Goal: Information Seeking & Learning: Learn about a topic

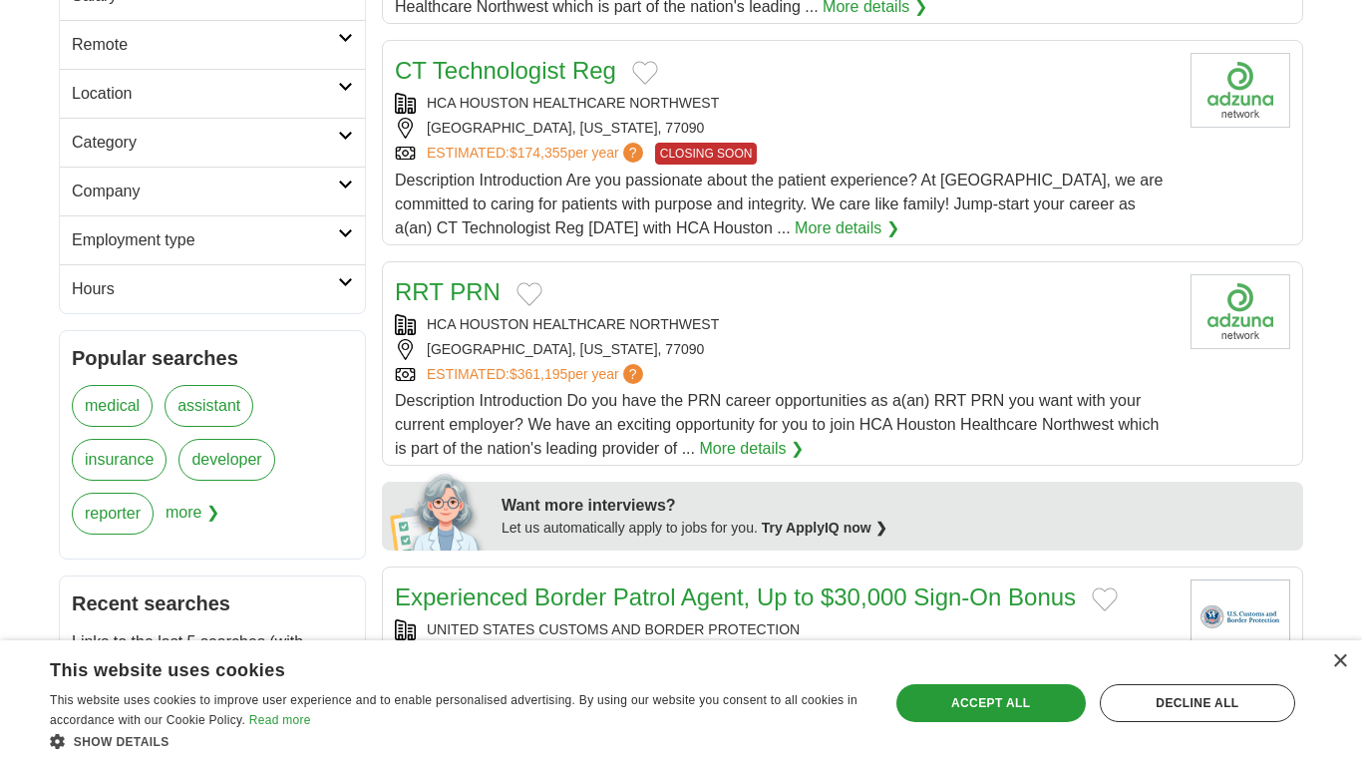
scroll to position [598, 0]
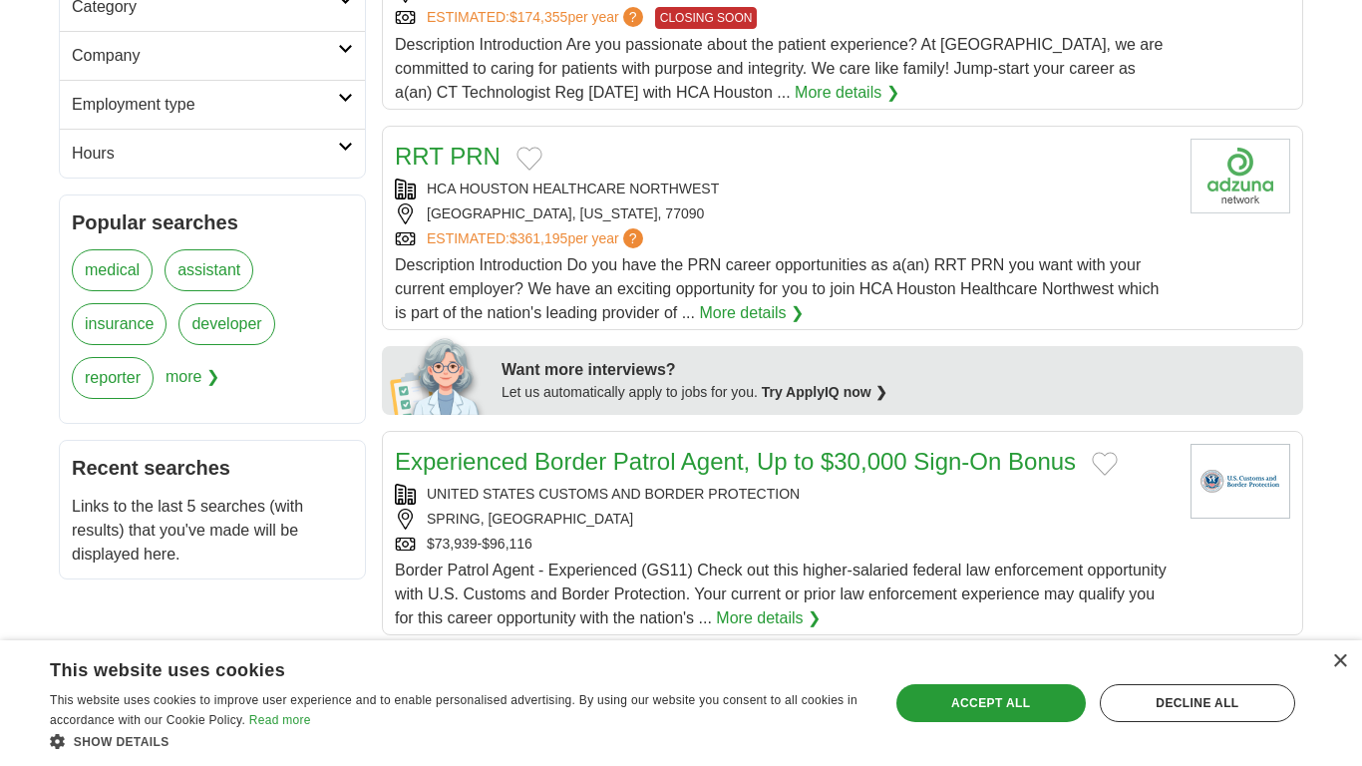
click at [334, 162] on h2 "Hours" at bounding box center [205, 154] width 266 height 24
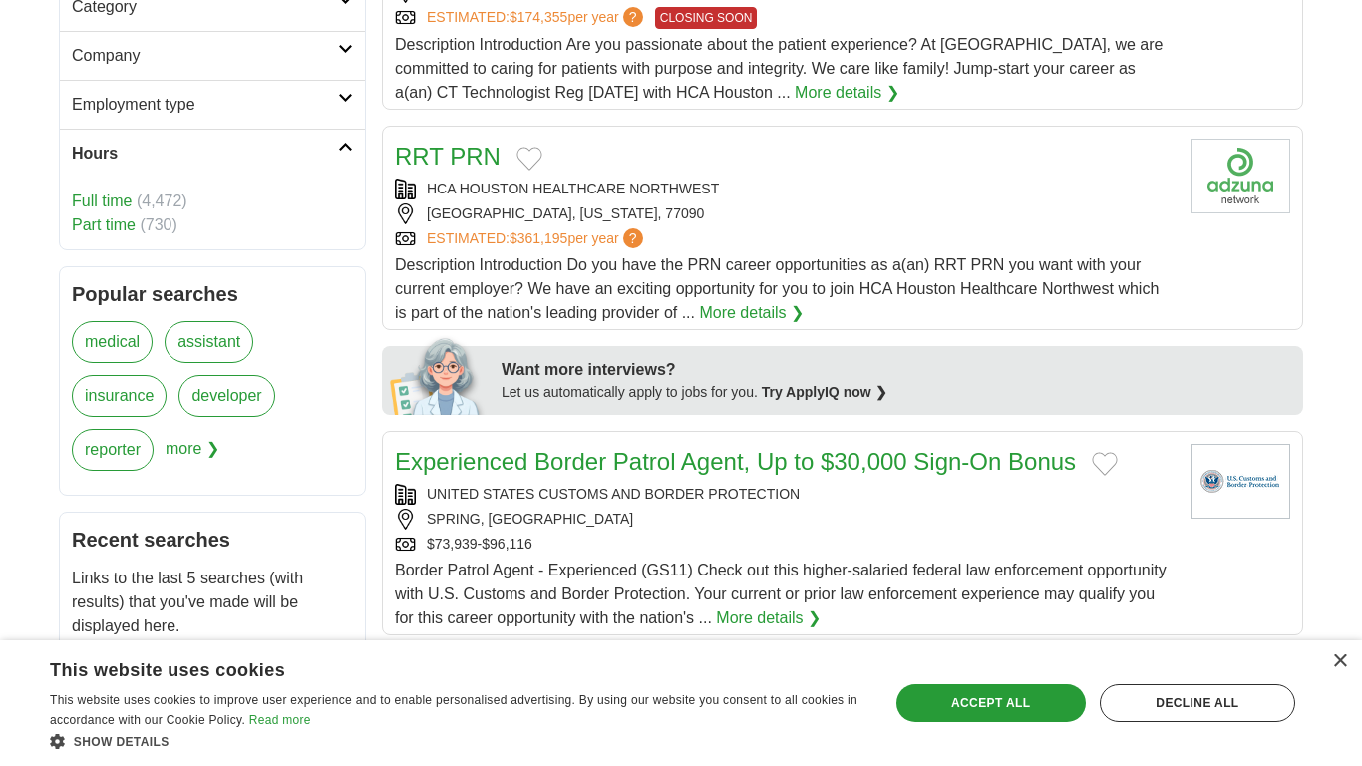
click at [119, 229] on link "Part time" at bounding box center [104, 224] width 64 height 17
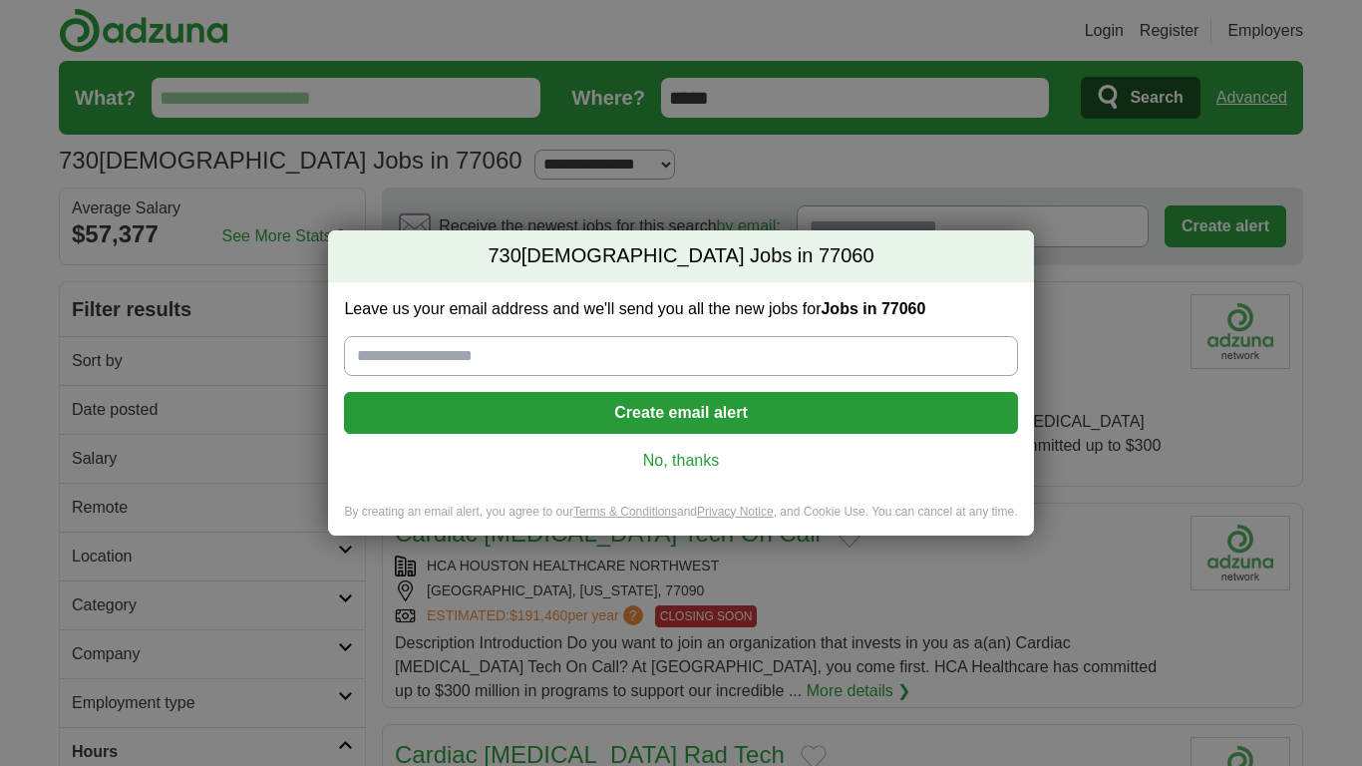
click at [716, 460] on link "No, thanks" at bounding box center [680, 461] width 641 height 22
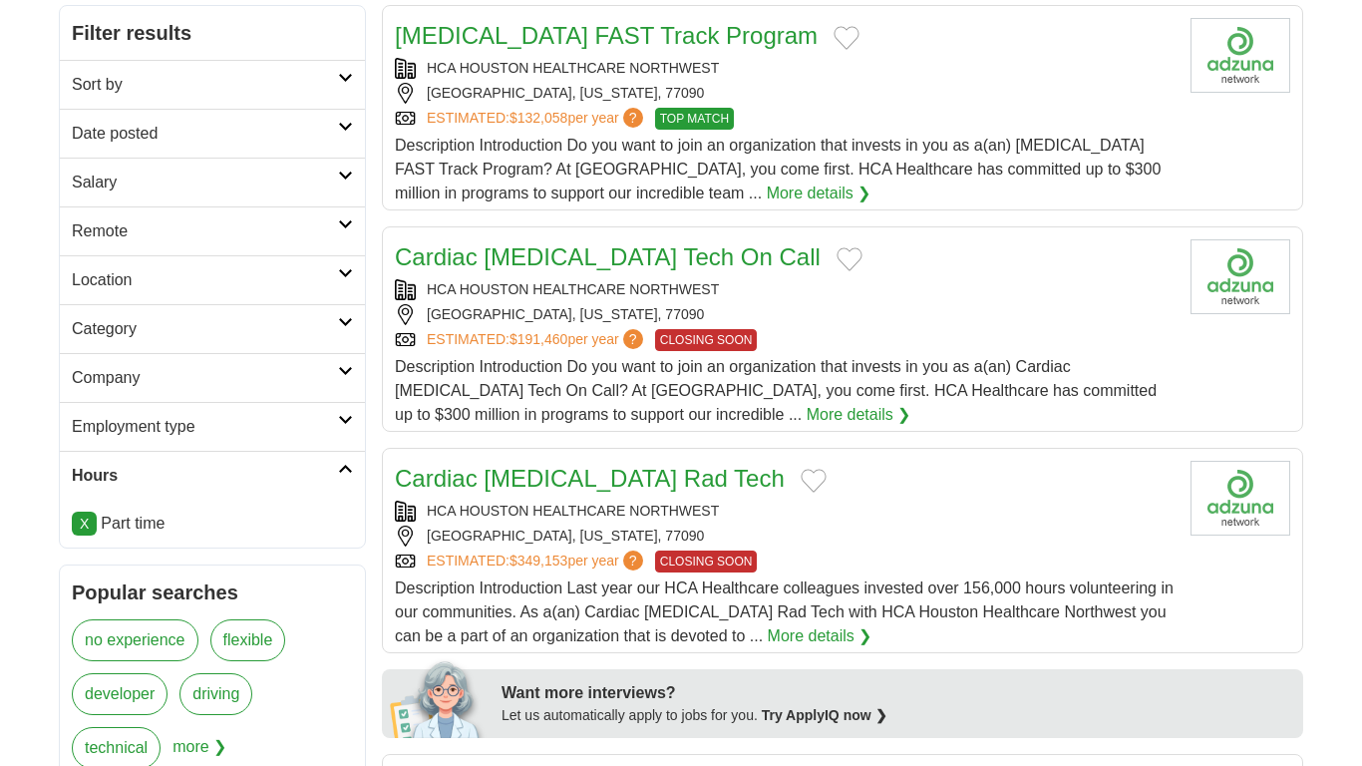
scroll to position [279, 0]
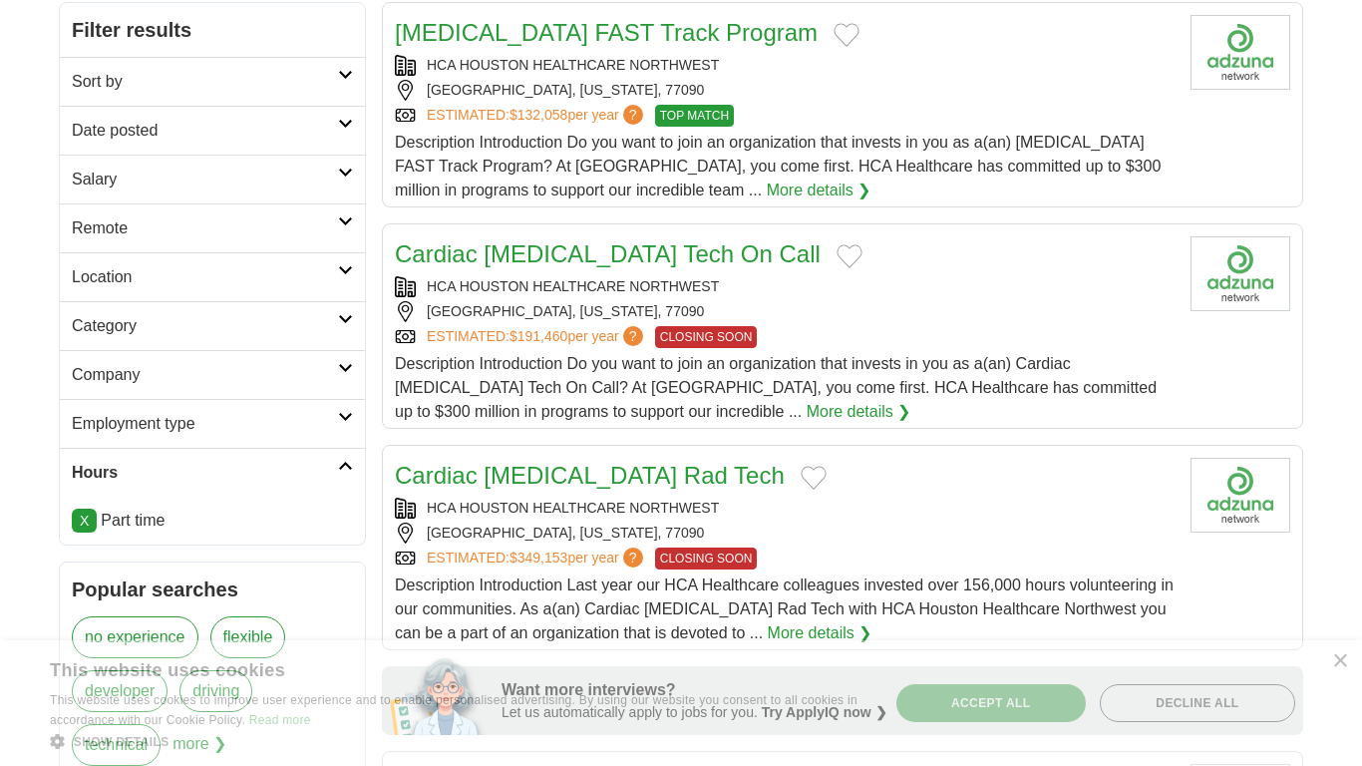
click at [348, 408] on link "Employment type" at bounding box center [212, 423] width 305 height 49
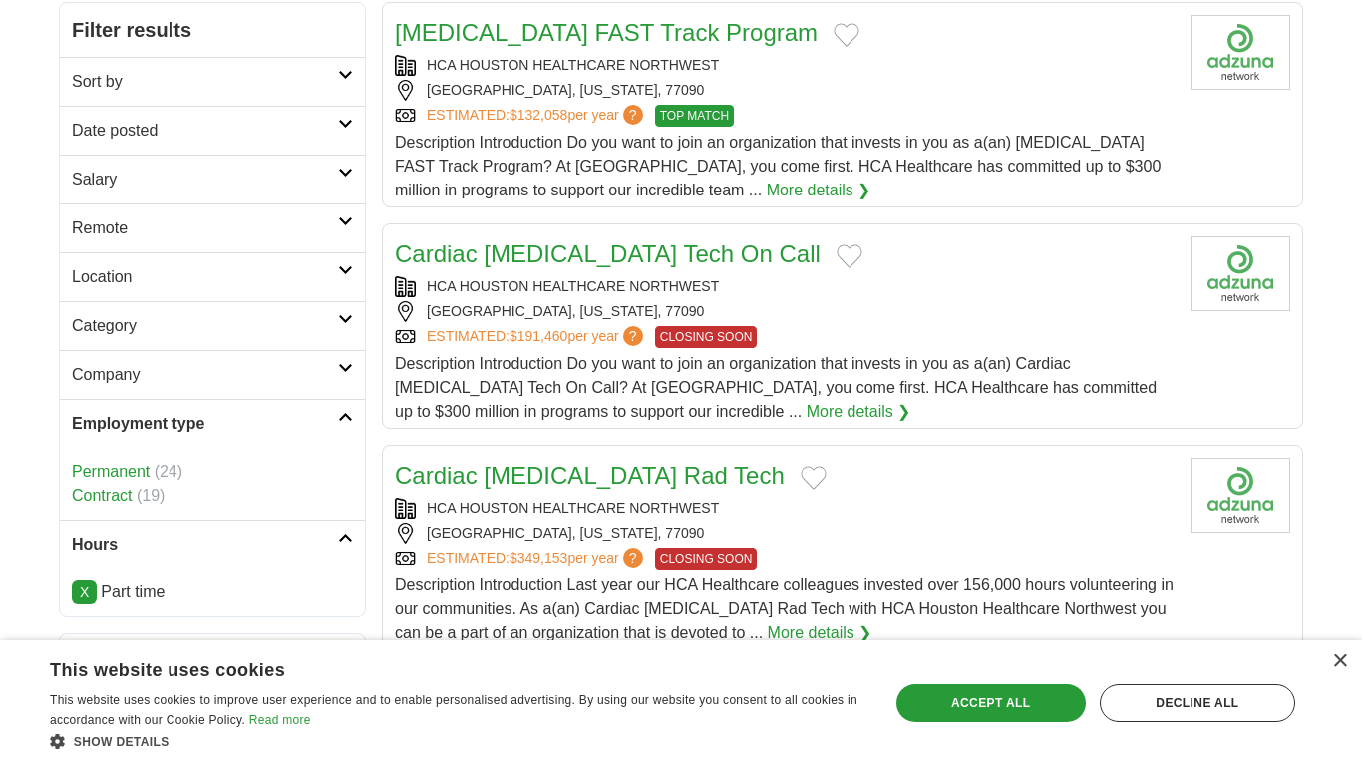
click at [348, 408] on link "Employment type" at bounding box center [212, 423] width 305 height 49
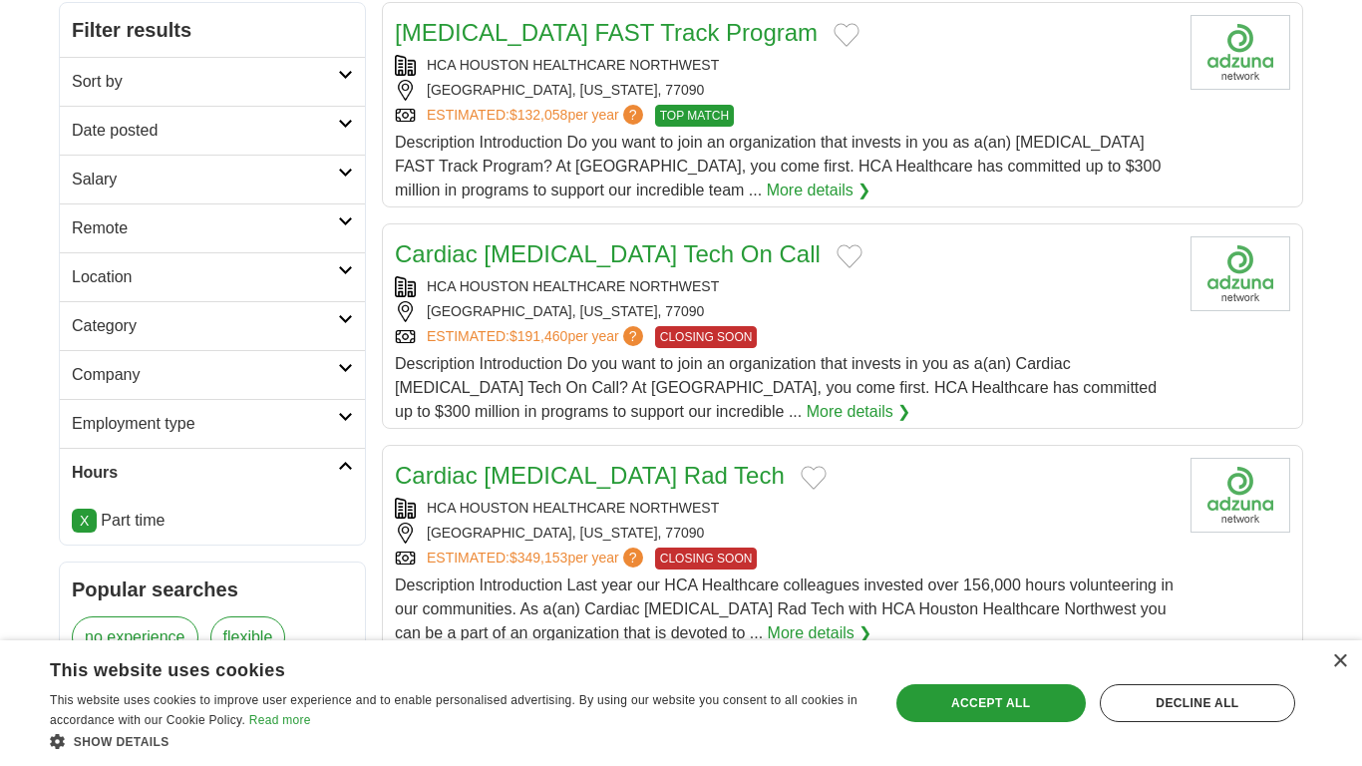
click at [336, 375] on h2 "Company" at bounding box center [205, 375] width 266 height 24
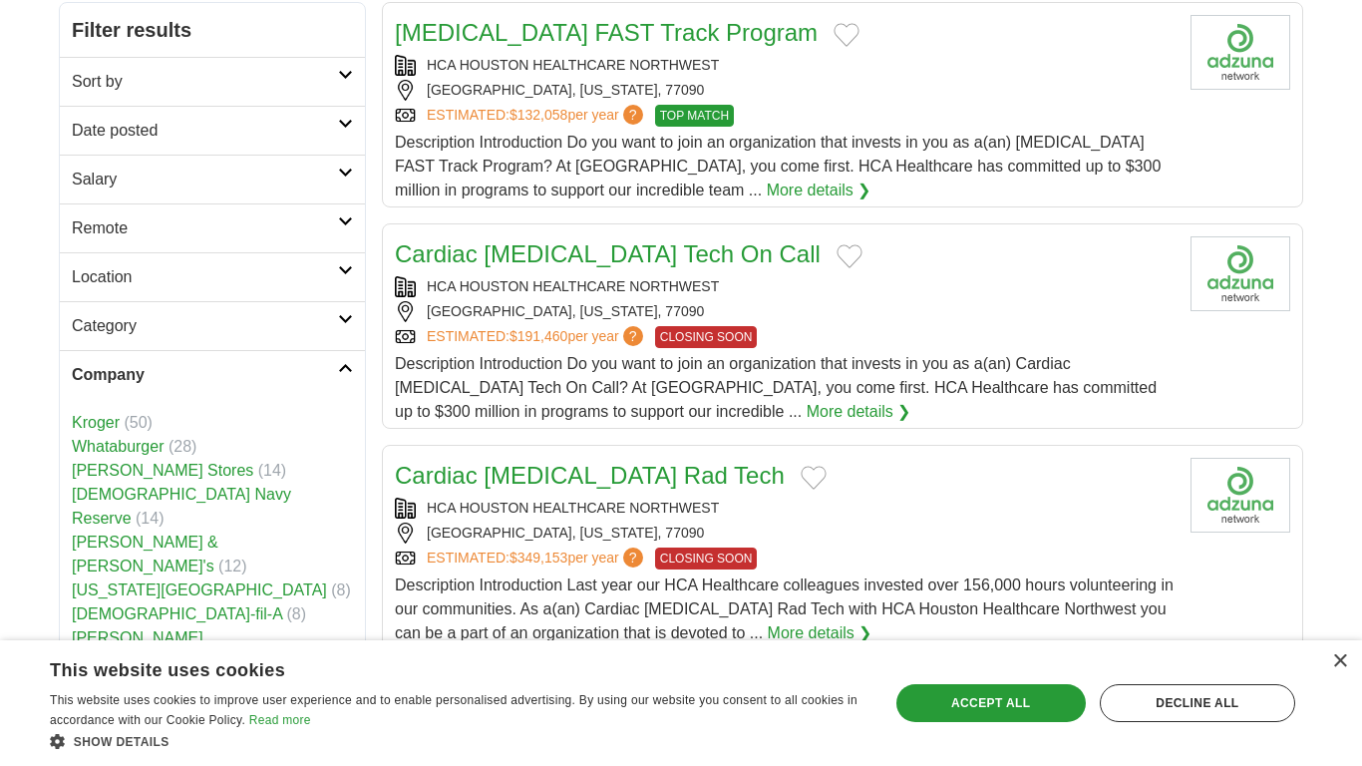
click at [336, 375] on h2 "Company" at bounding box center [205, 375] width 266 height 24
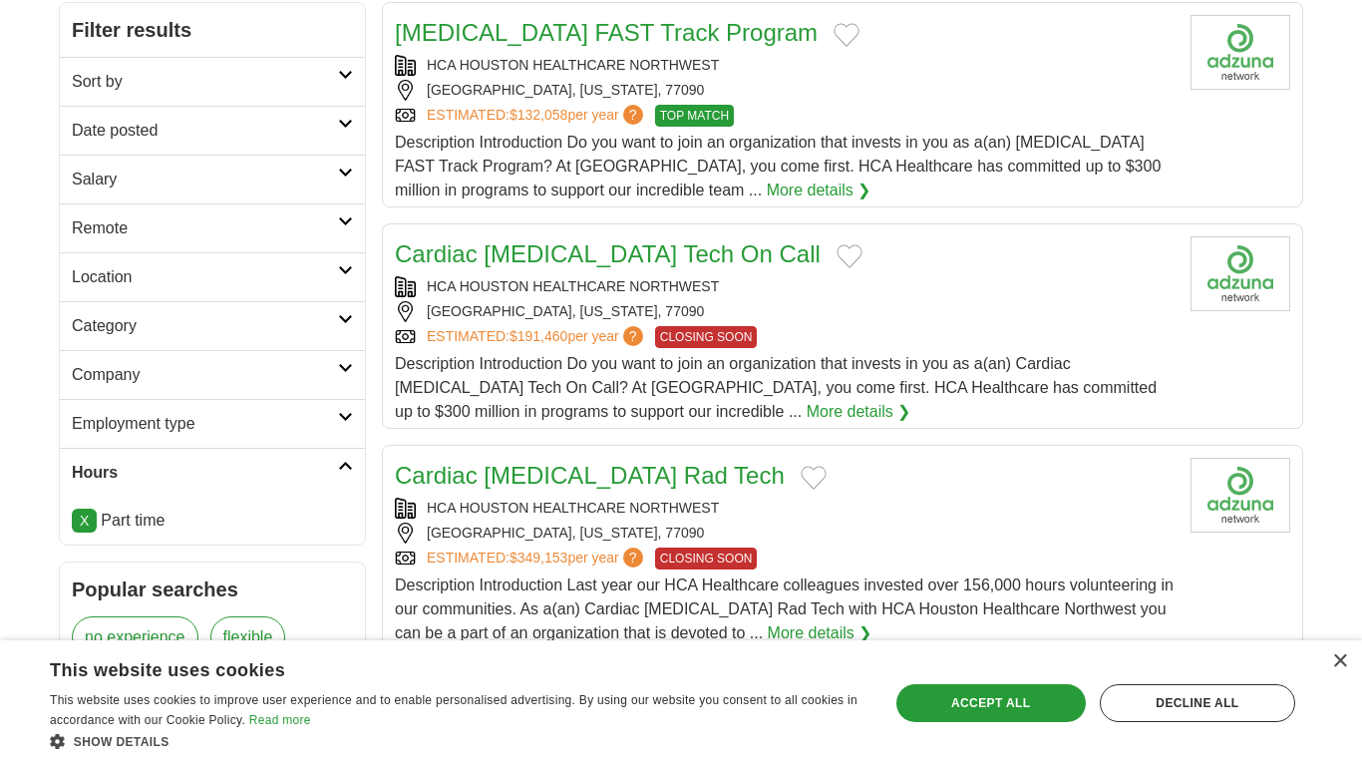
click at [303, 315] on h2 "Category" at bounding box center [205, 326] width 266 height 24
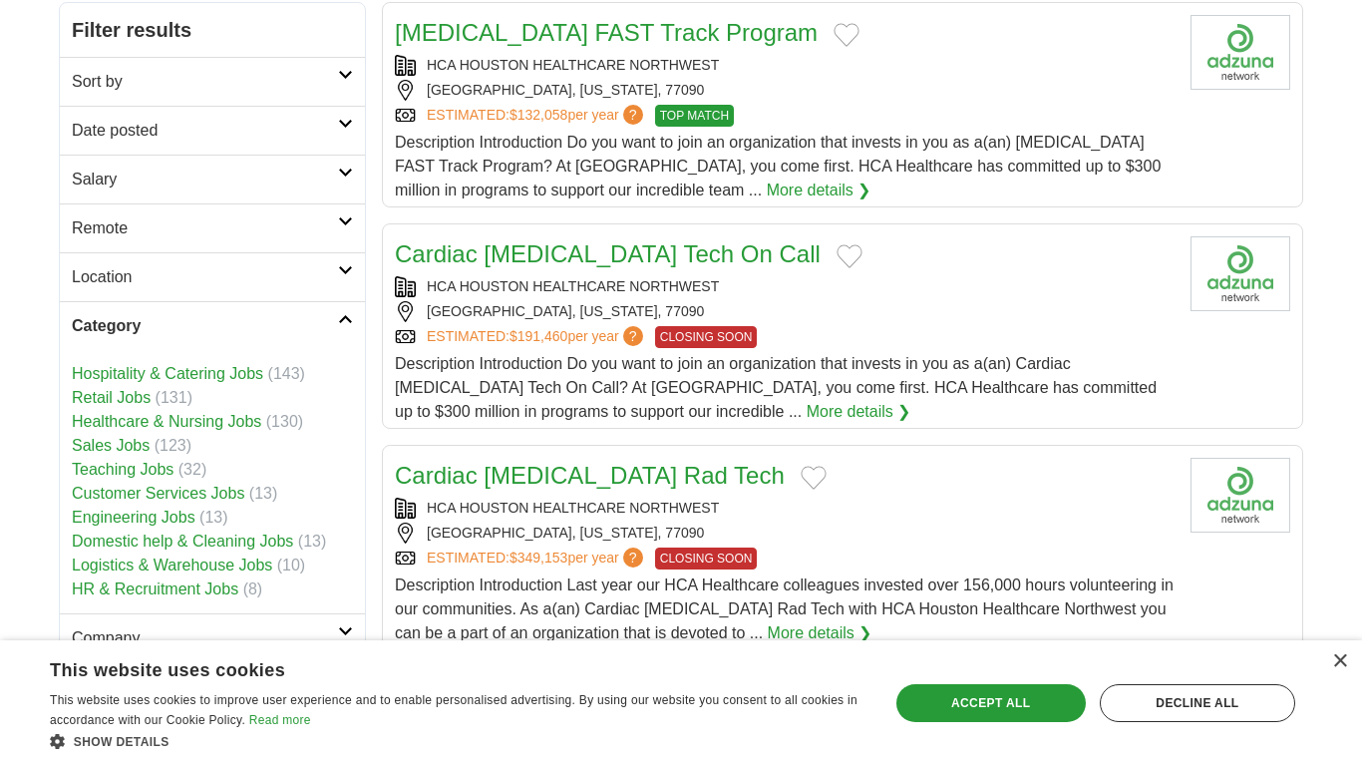
click at [303, 315] on h2 "Category" at bounding box center [205, 326] width 266 height 24
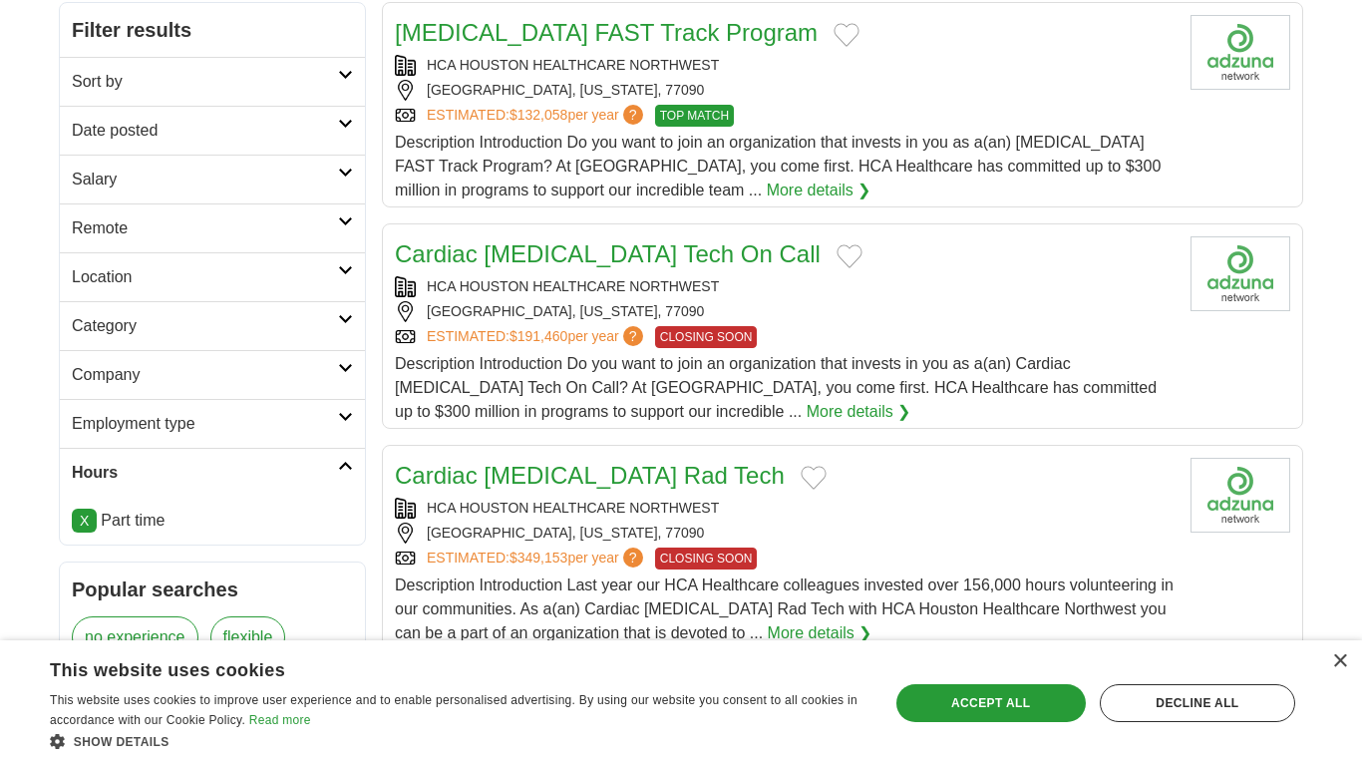
click at [267, 278] on h2 "Location" at bounding box center [205, 277] width 266 height 24
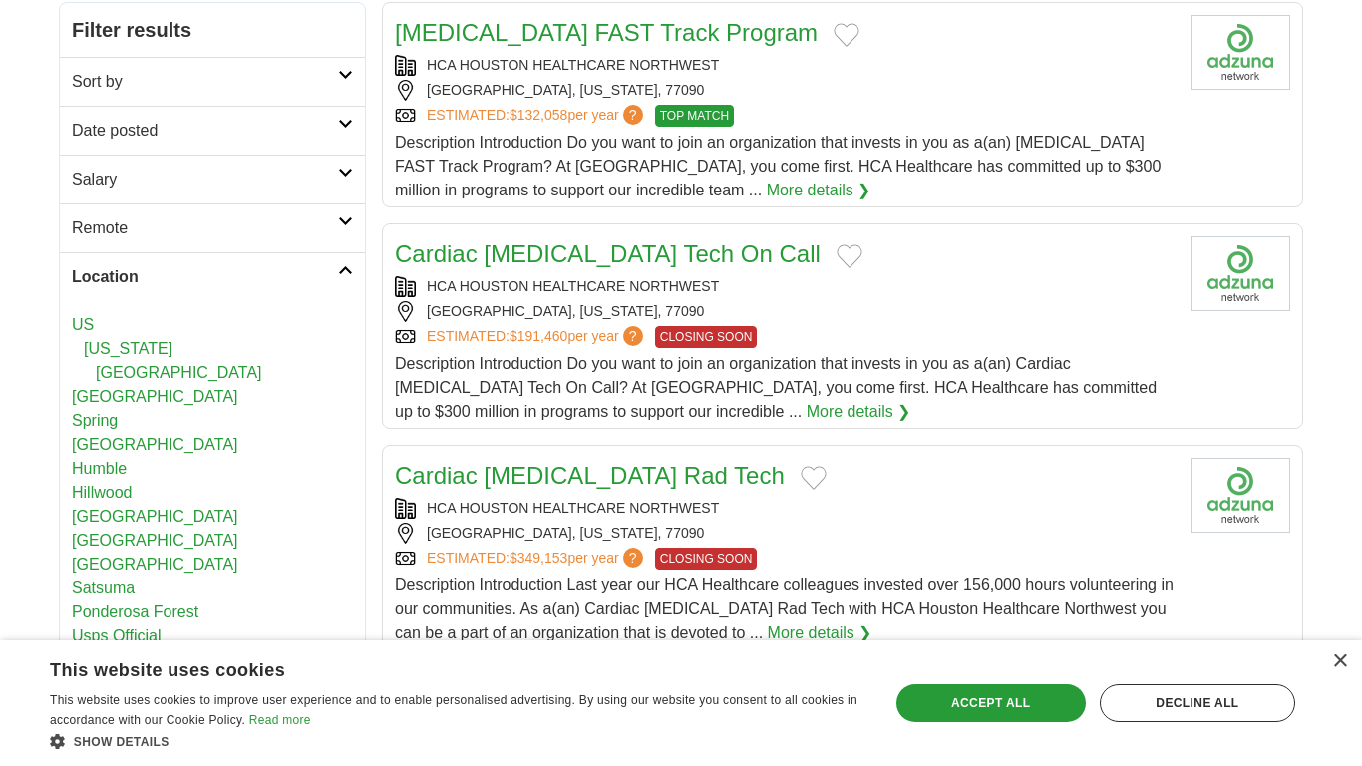
click at [267, 278] on h2 "Location" at bounding box center [205, 277] width 266 height 24
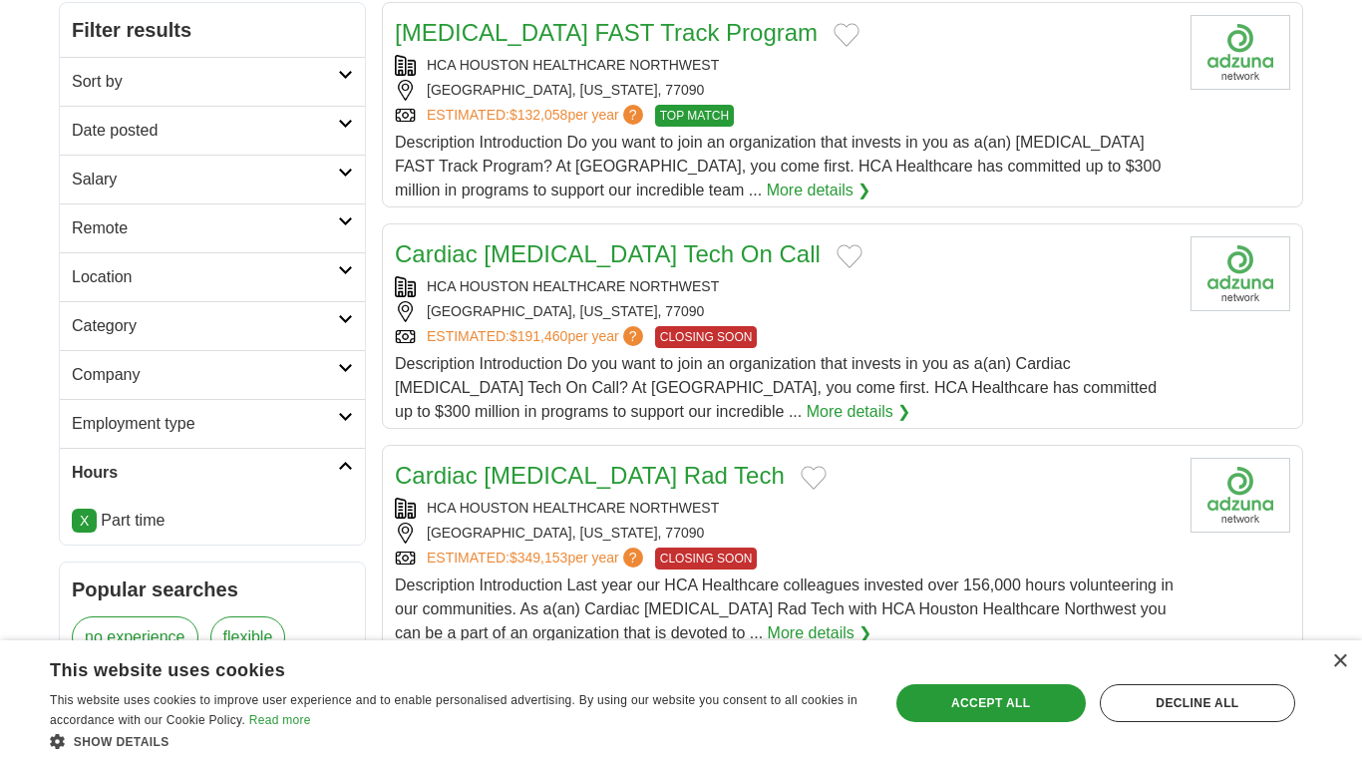
click at [253, 218] on h2 "Remote" at bounding box center [205, 228] width 266 height 24
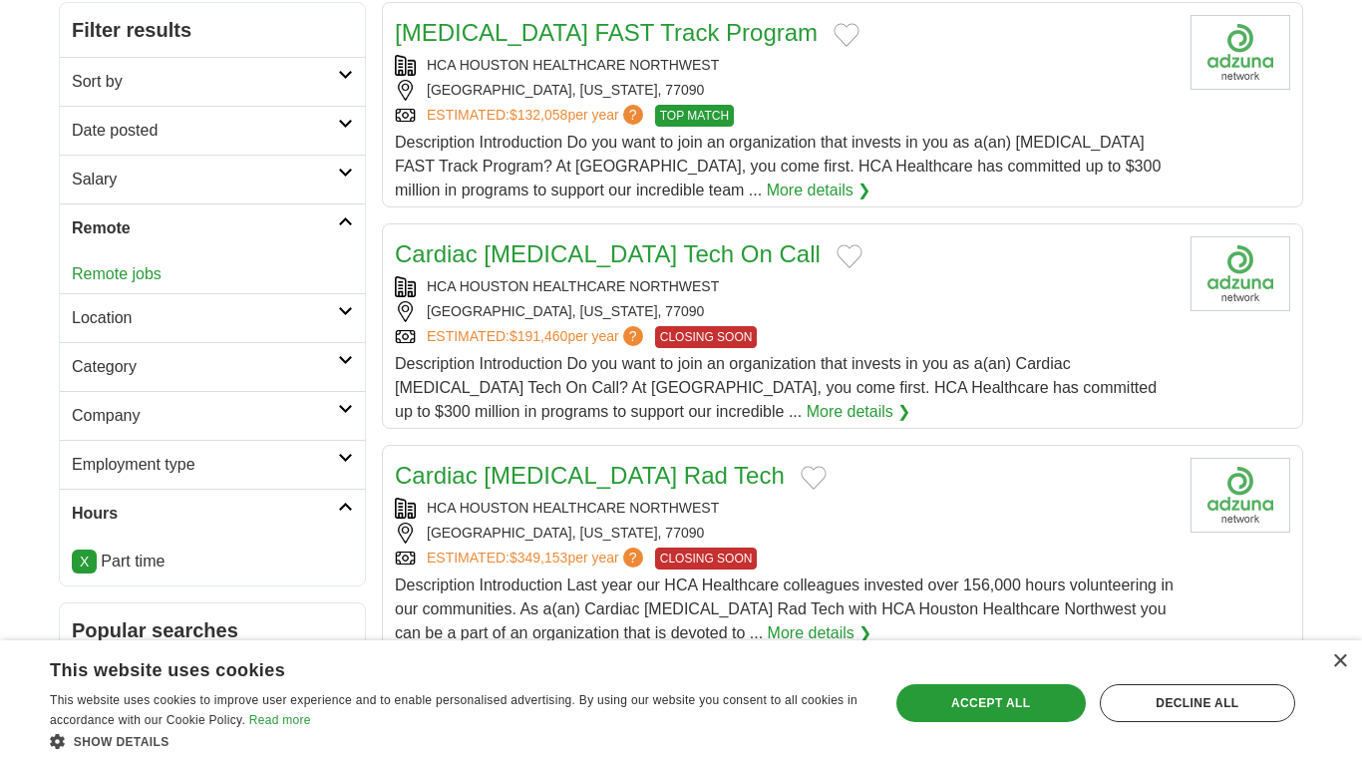
click at [253, 218] on h2 "Remote" at bounding box center [205, 228] width 266 height 24
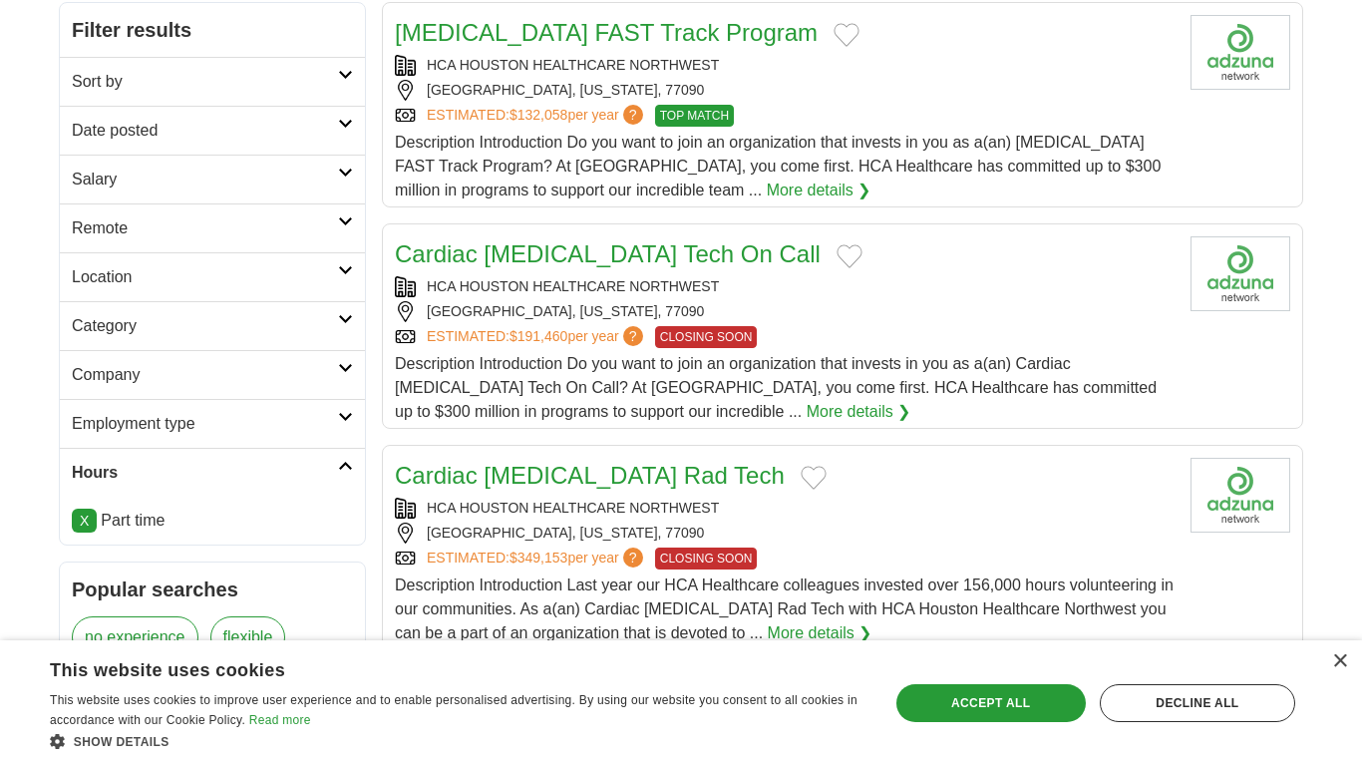
click at [231, 165] on link "Salary" at bounding box center [212, 179] width 305 height 49
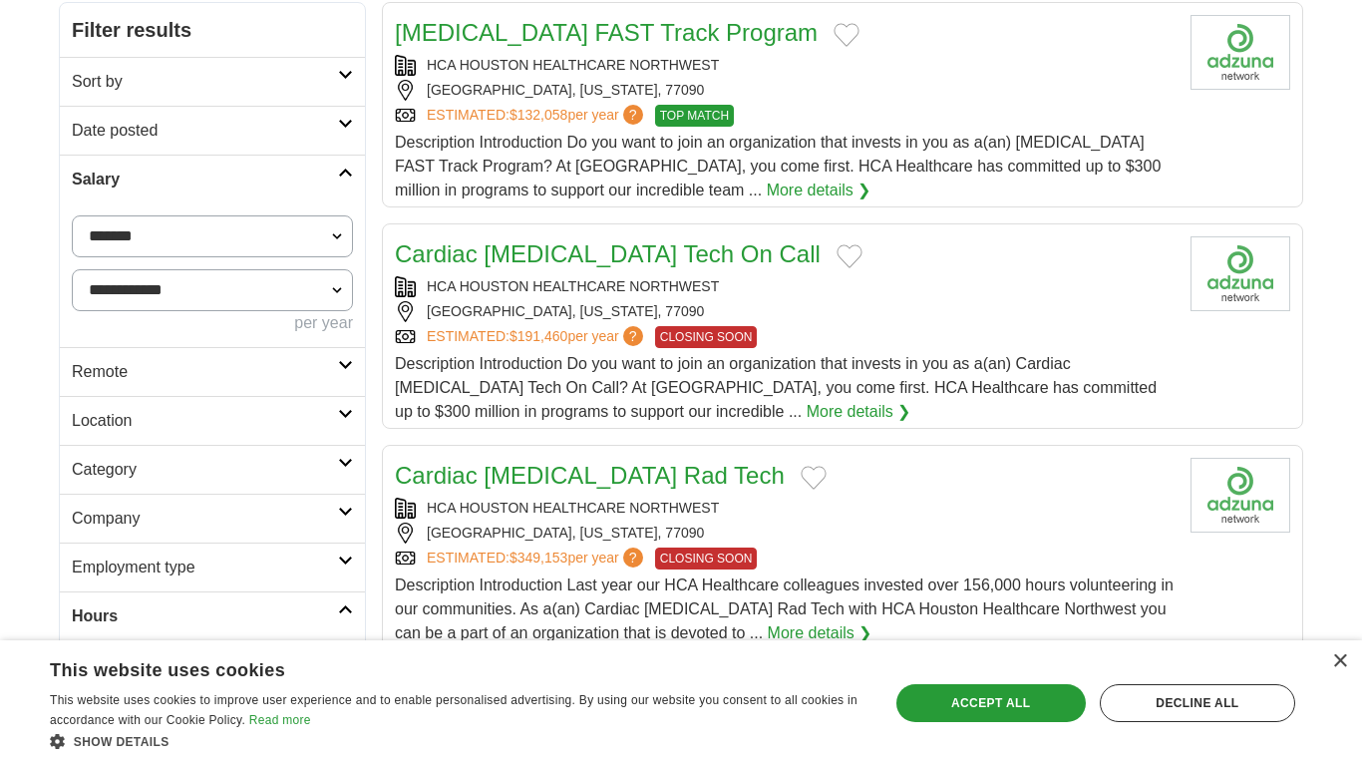
click at [231, 165] on link "Salary" at bounding box center [212, 179] width 305 height 49
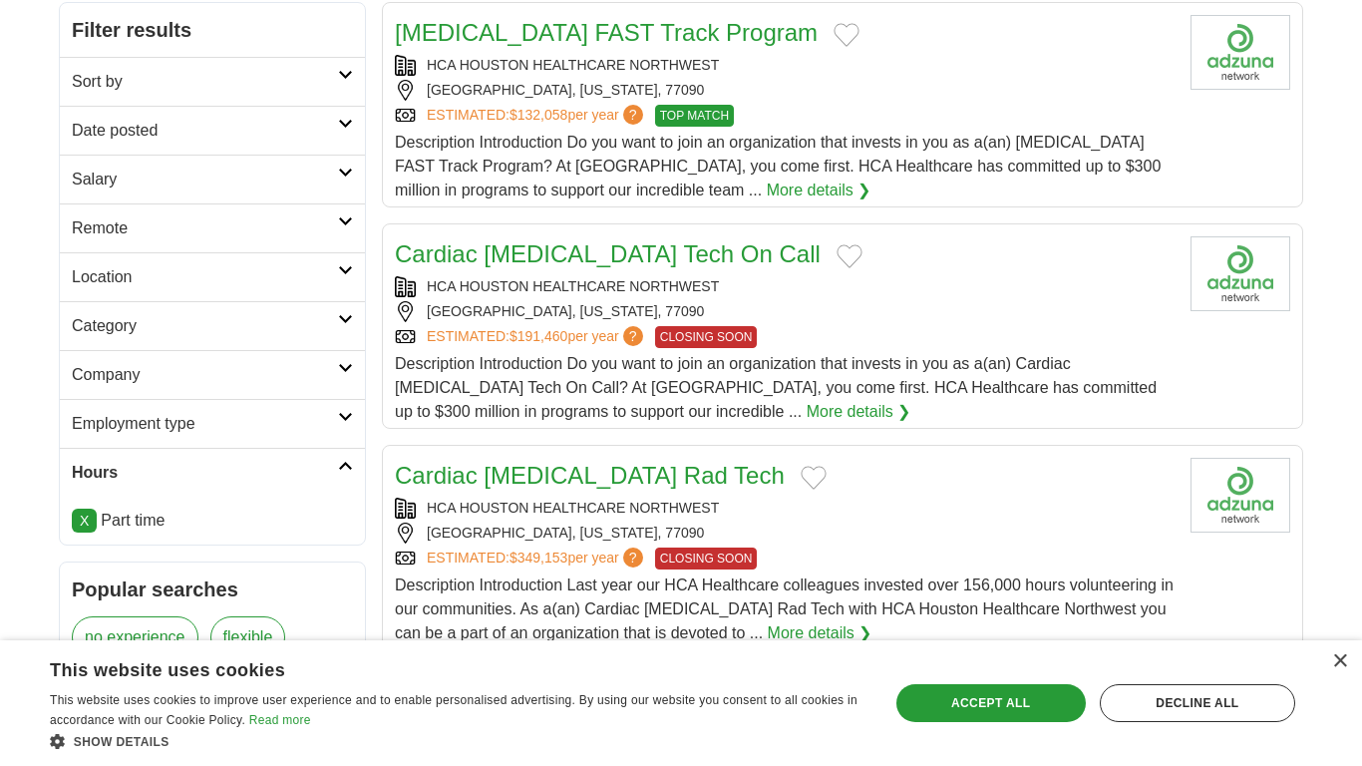
click at [219, 135] on h2 "Date posted" at bounding box center [205, 131] width 266 height 24
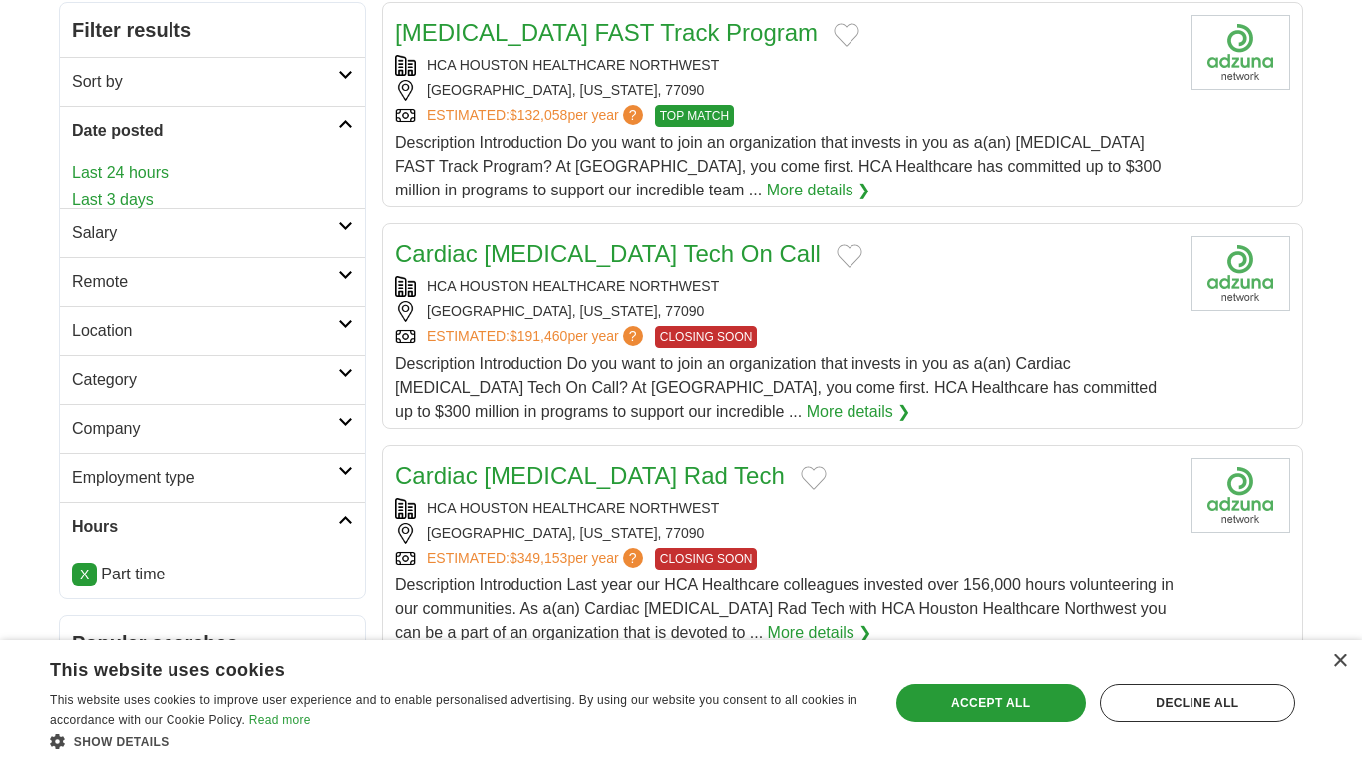
click at [219, 135] on h2 "Date posted" at bounding box center [205, 131] width 266 height 24
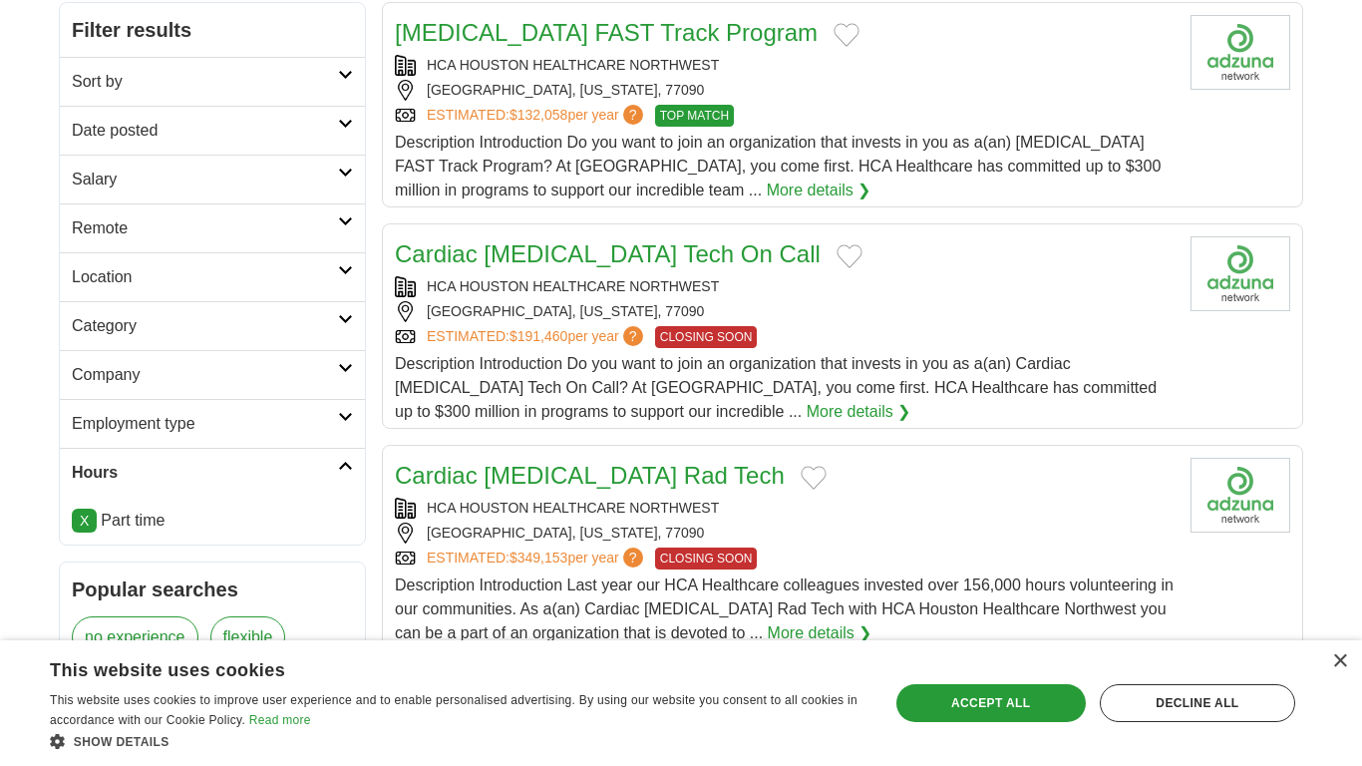
click at [200, 95] on link "Sort by" at bounding box center [212, 81] width 305 height 49
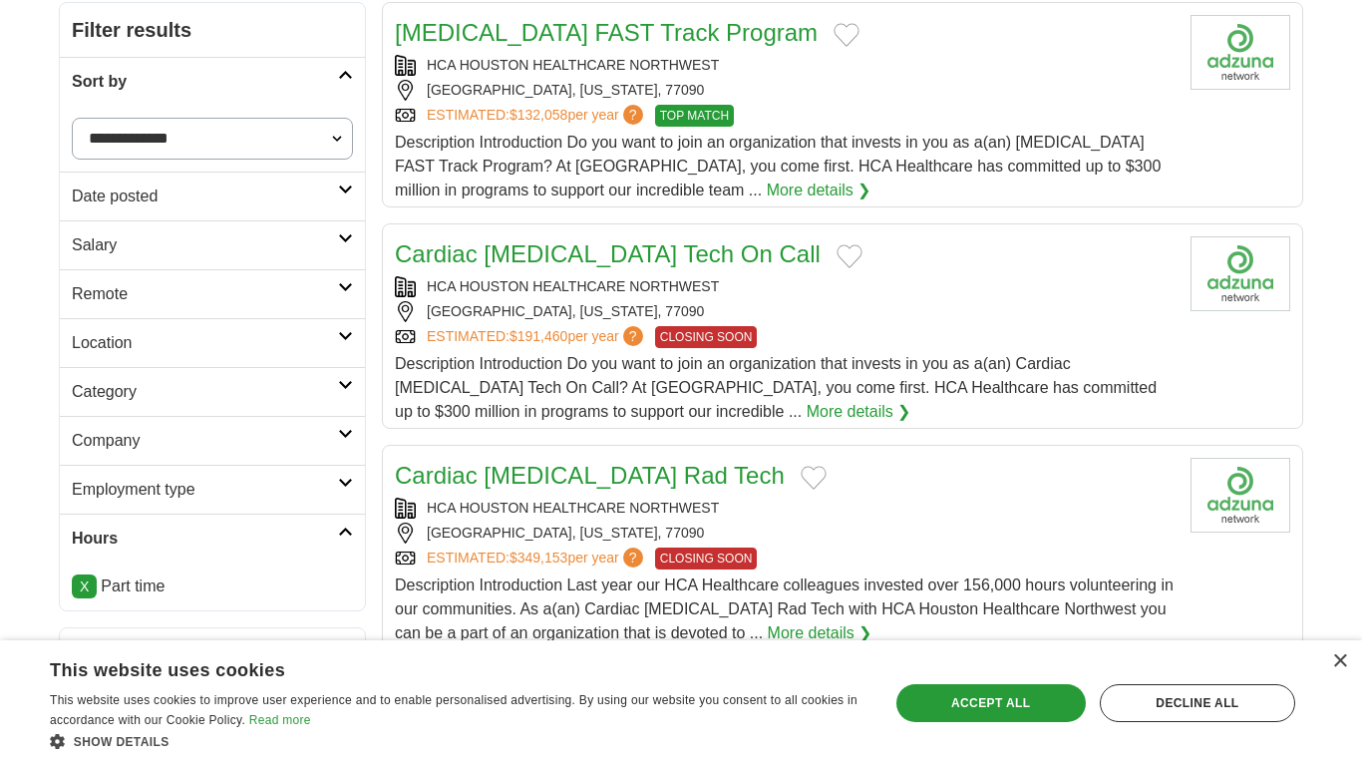
click at [200, 95] on link "Sort by" at bounding box center [212, 81] width 305 height 49
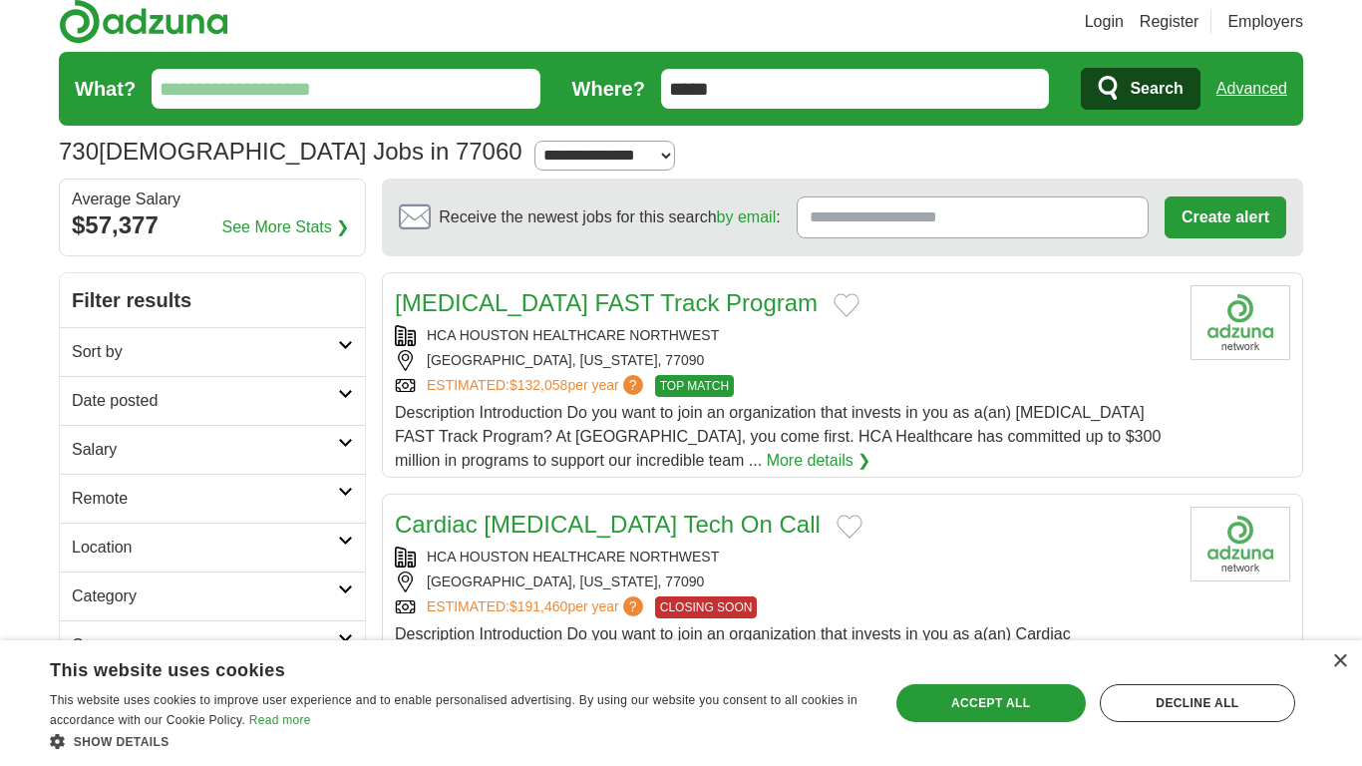
scroll to position [0, 0]
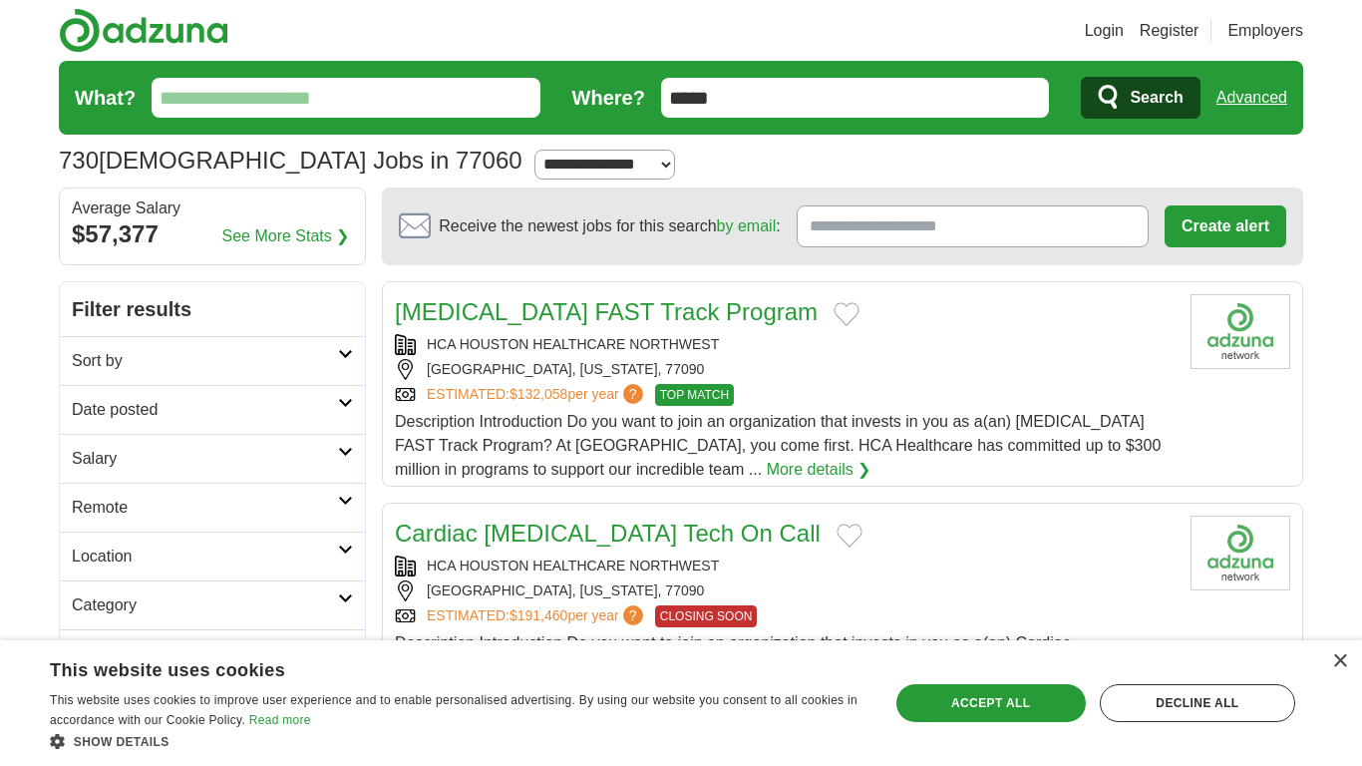
click at [1233, 100] on link "Advanced" at bounding box center [1252, 98] width 71 height 40
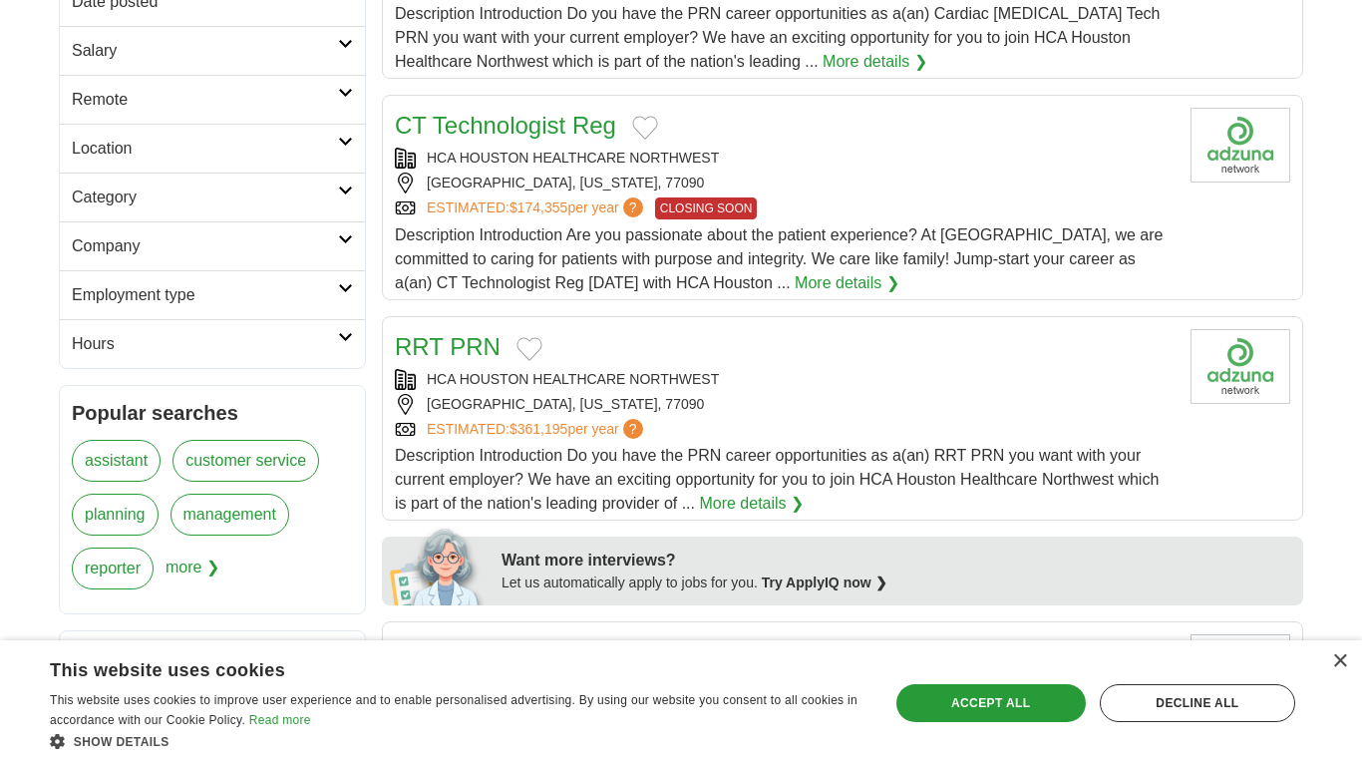
scroll to position [385, 0]
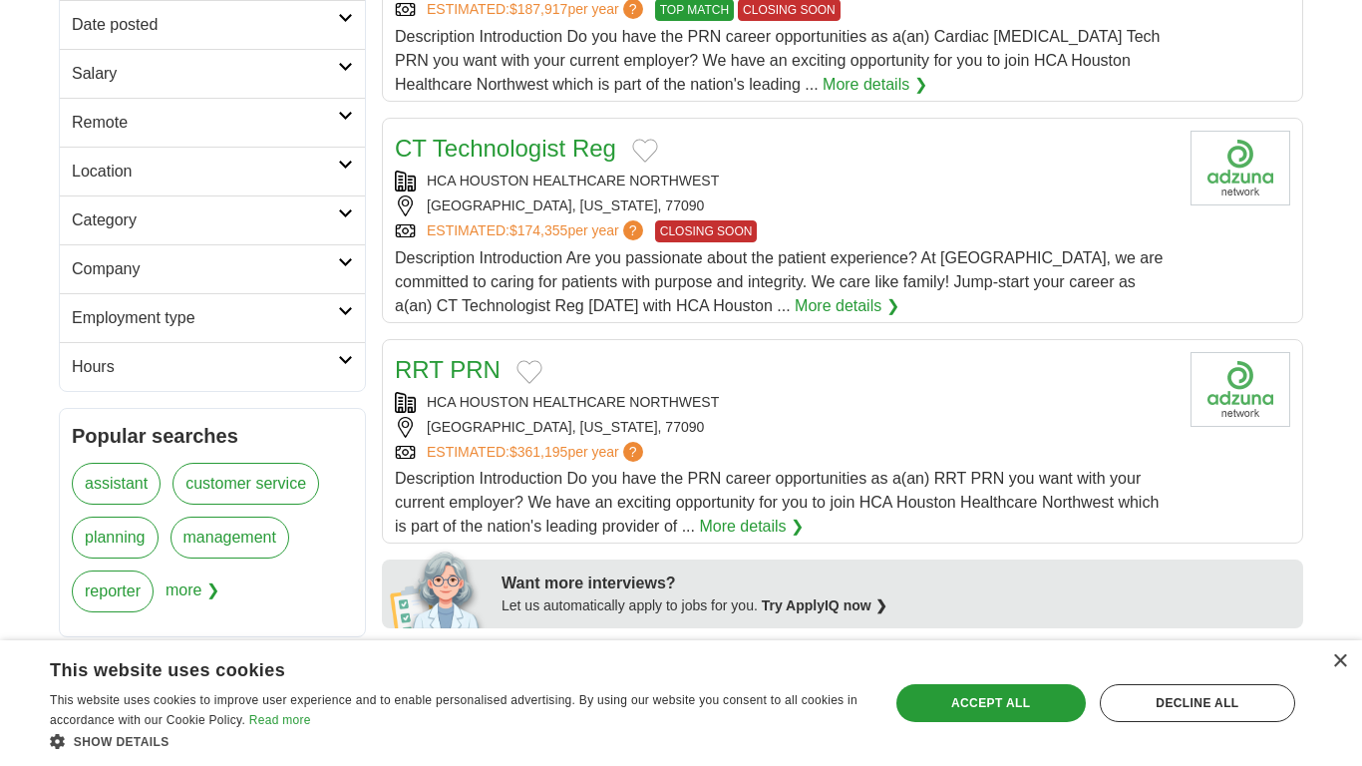
click at [189, 349] on link "Hours" at bounding box center [212, 366] width 305 height 49
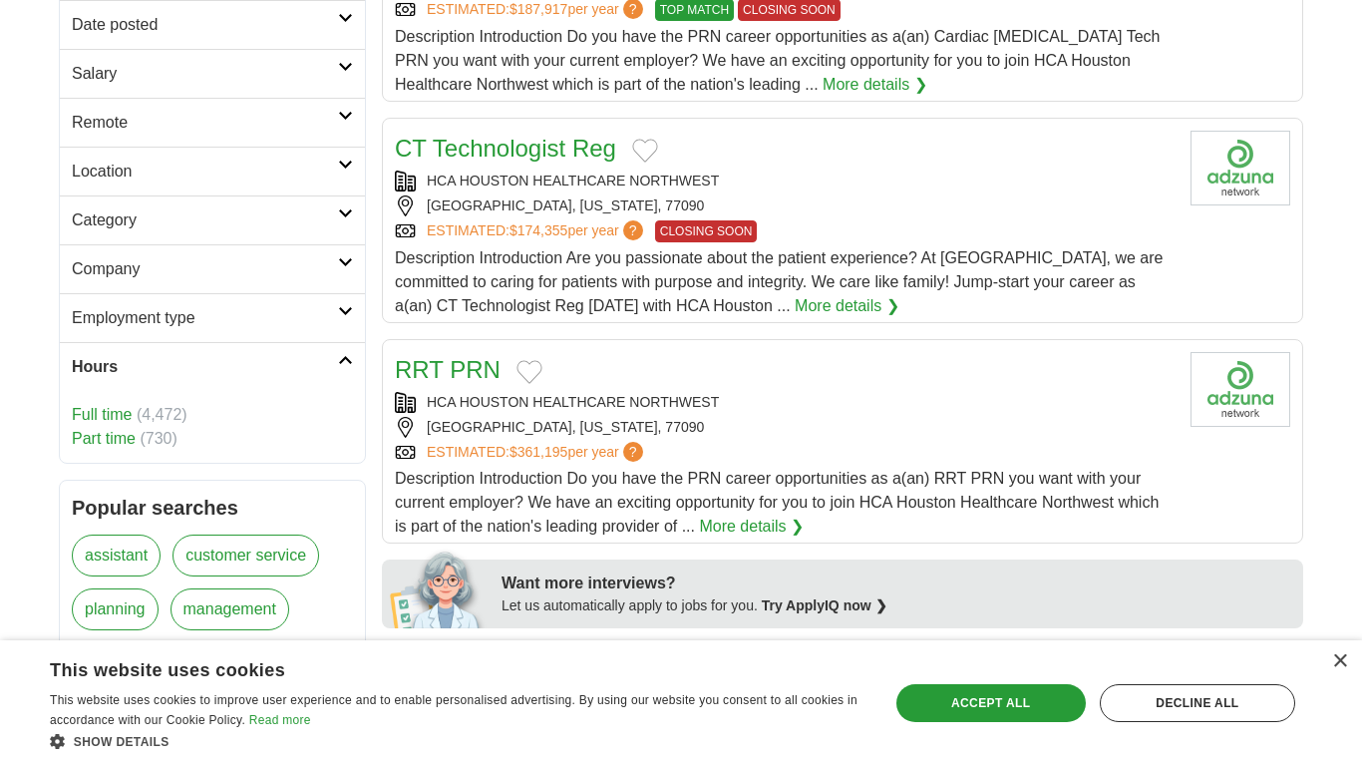
click at [115, 439] on link "Part time" at bounding box center [104, 438] width 64 height 17
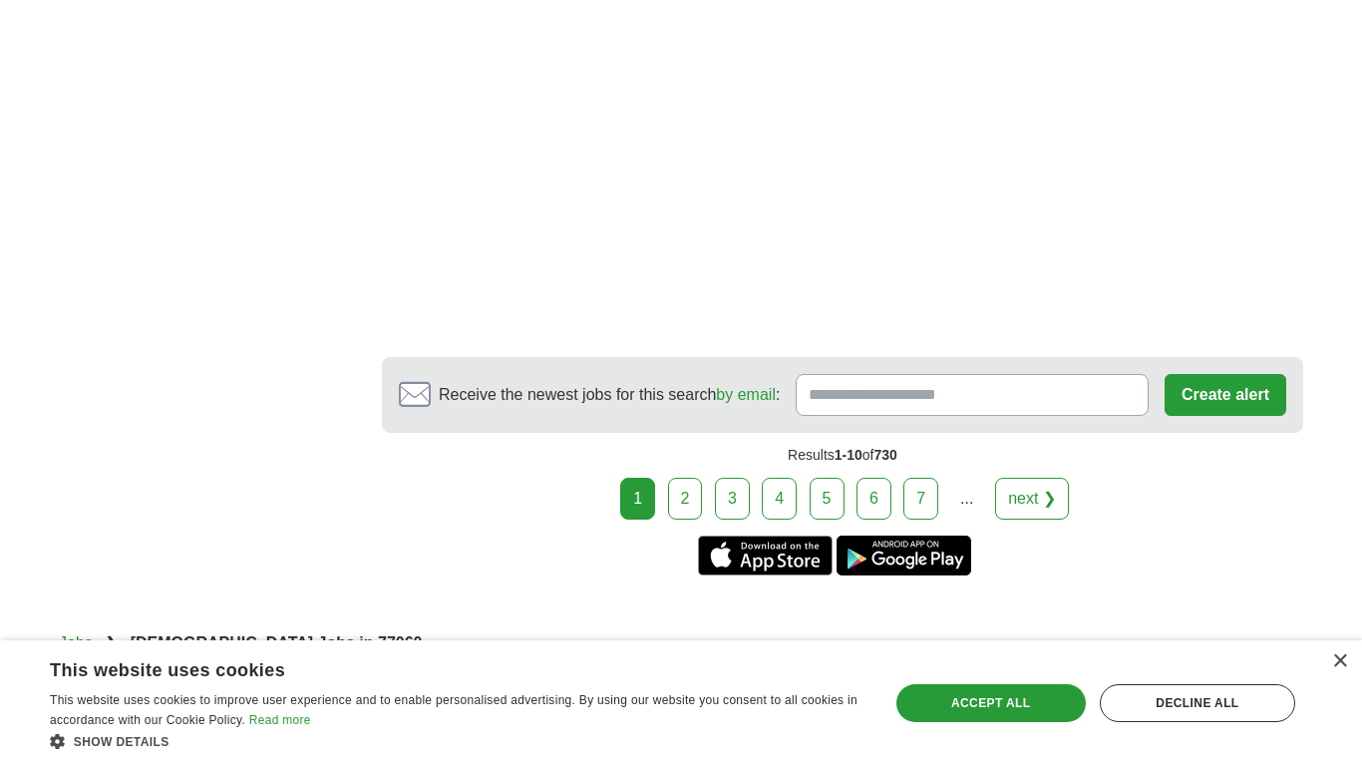
scroll to position [3670, 0]
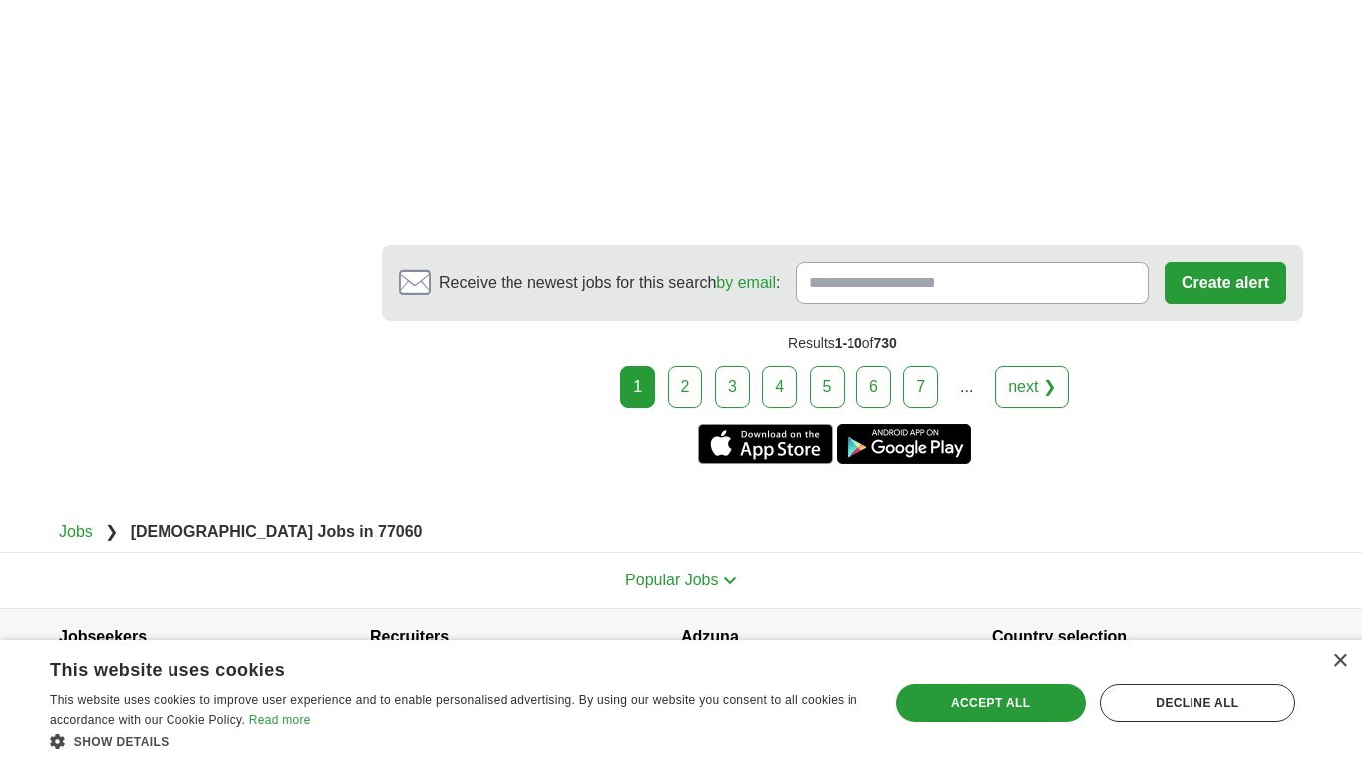
click at [690, 404] on link "2" at bounding box center [685, 387] width 35 height 42
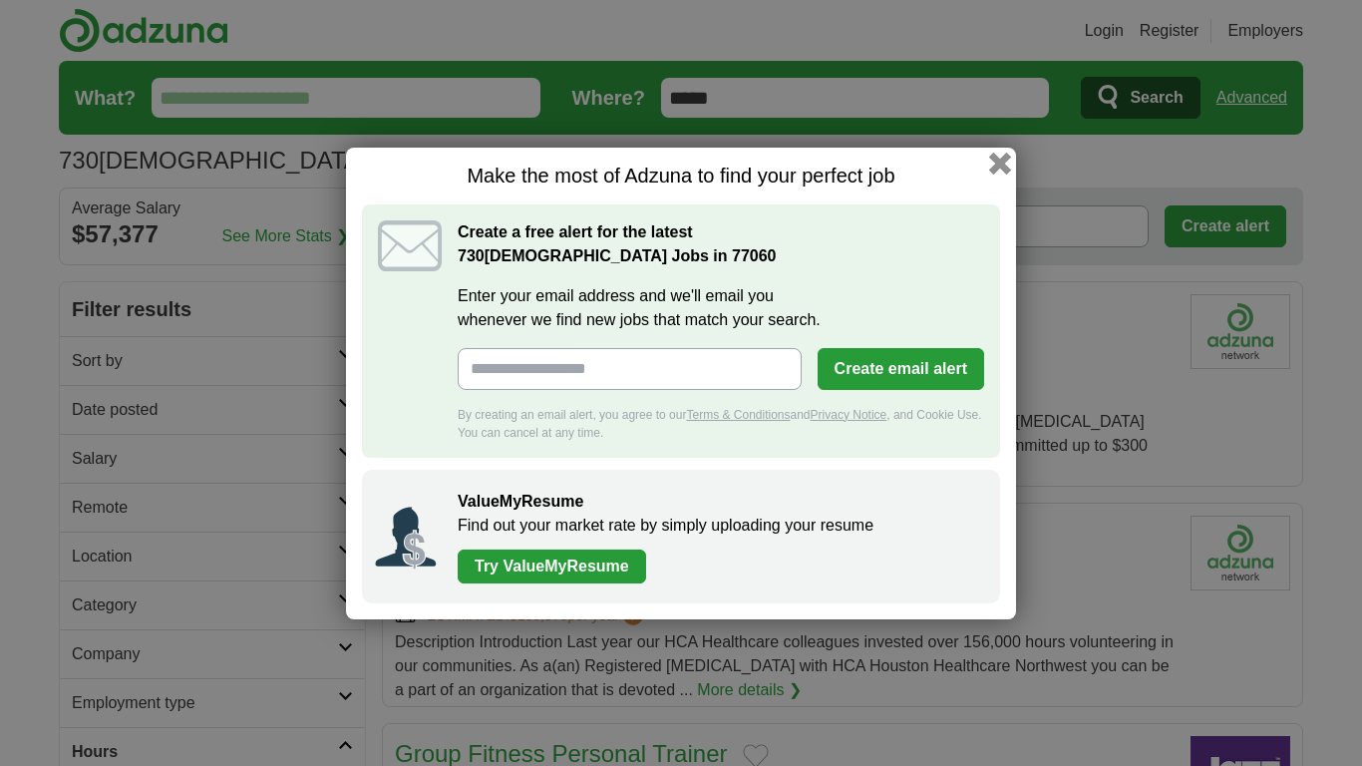
click at [1002, 158] on button "button" at bounding box center [1000, 163] width 22 height 22
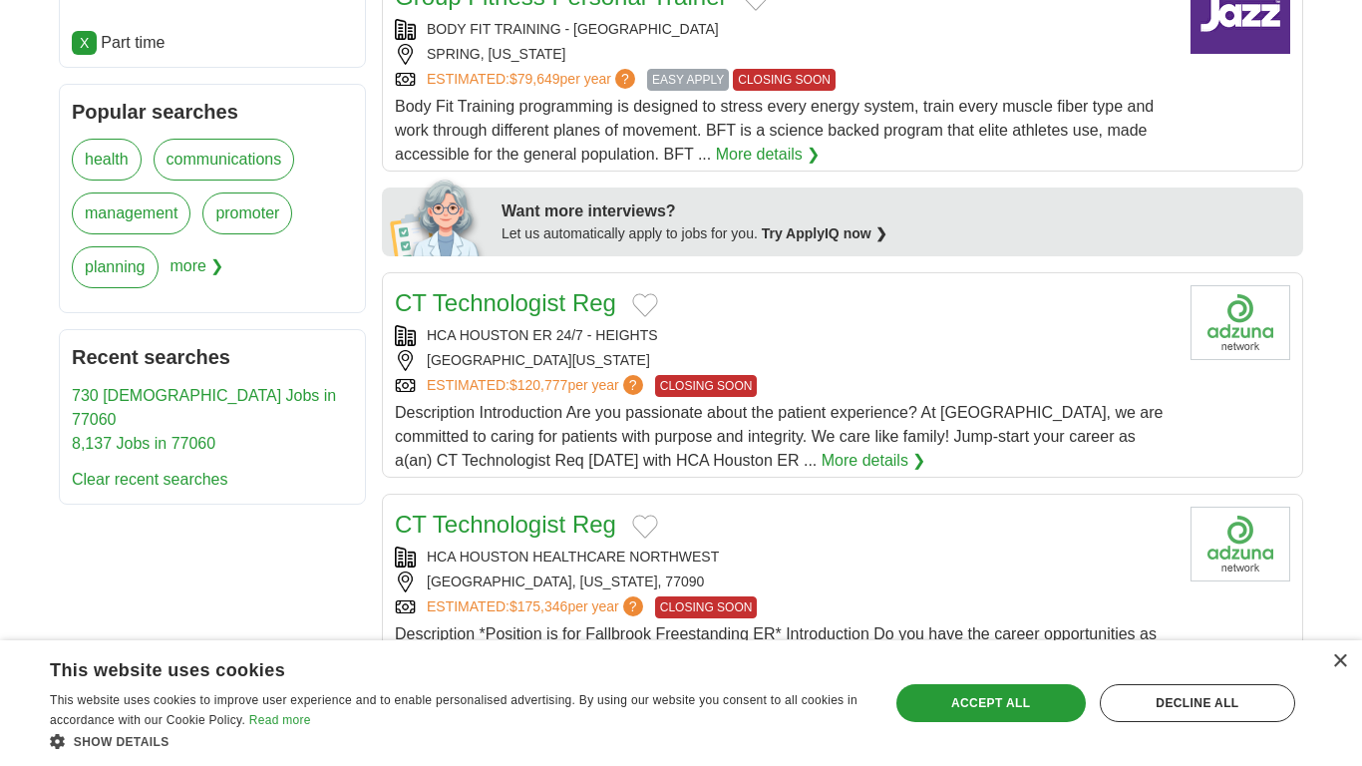
scroll to position [758, 0]
